Goal: Navigation & Orientation: Go to known website

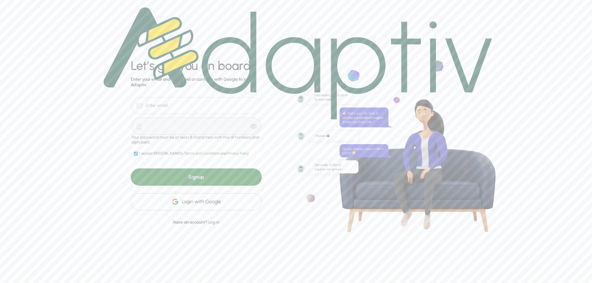
click at [228, 110] on img at bounding box center [298, 63] width 388 height 112
click at [215, 199] on div "Login with Google" at bounding box center [196, 201] width 131 height 17
click at [213, 181] on div "Signup" at bounding box center [196, 177] width 131 height 17
click at [188, 109] on img at bounding box center [298, 63] width 388 height 112
click at [201, 109] on img at bounding box center [298, 63] width 388 height 112
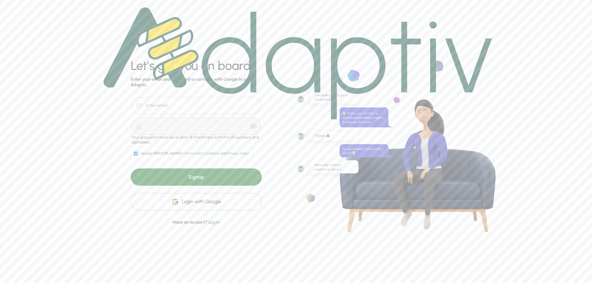
click at [200, 205] on div "Login with Google" at bounding box center [196, 201] width 131 height 17
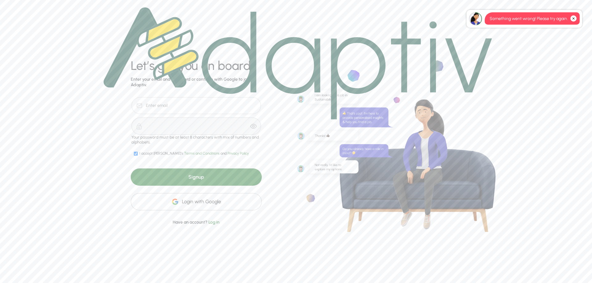
click at [236, 203] on div "Login with Google" at bounding box center [196, 201] width 131 height 17
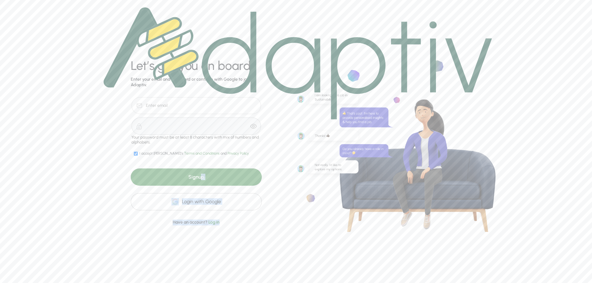
drag, startPoint x: 200, startPoint y: 180, endPoint x: 235, endPoint y: 222, distance: 55.4
click at [252, 186] on div "Signup" at bounding box center [196, 177] width 131 height 17
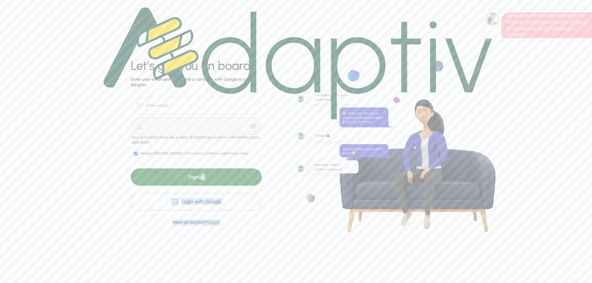
click at [218, 223] on span "Log in" at bounding box center [213, 222] width 11 height 5
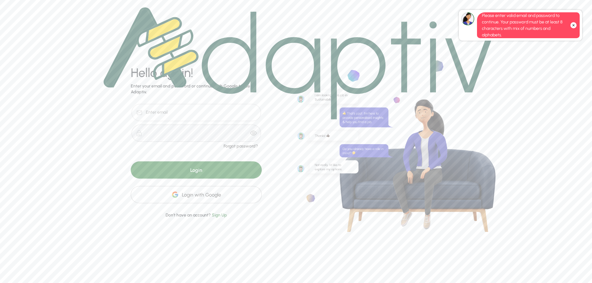
click at [218, 216] on span "Sign Up" at bounding box center [219, 215] width 15 height 5
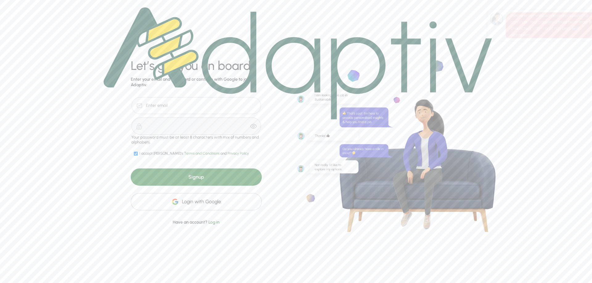
click at [213, 223] on span "Log in" at bounding box center [213, 222] width 11 height 5
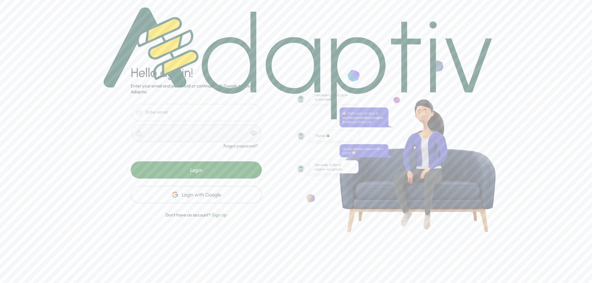
click at [215, 173] on div "Login" at bounding box center [196, 169] width 131 height 17
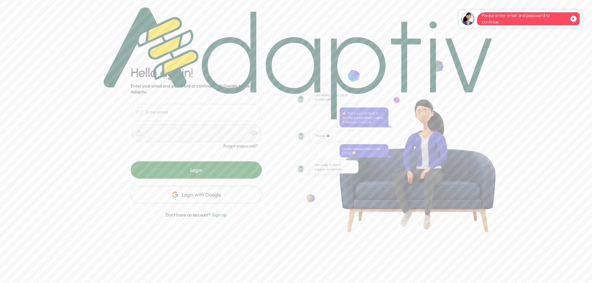
click at [219, 196] on div "Login with Google" at bounding box center [196, 194] width 131 height 17
click at [232, 199] on div "Login with Google" at bounding box center [196, 194] width 131 height 17
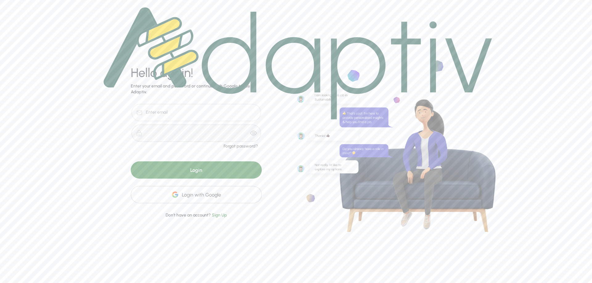
drag, startPoint x: 181, startPoint y: 60, endPoint x: 179, endPoint y: 67, distance: 7.3
click at [181, 61] on img at bounding box center [298, 63] width 388 height 112
